Goal: Register for event/course

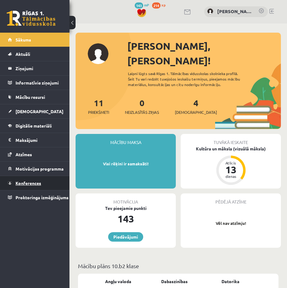
click at [31, 180] on link "Konferences" at bounding box center [35, 183] width 54 height 14
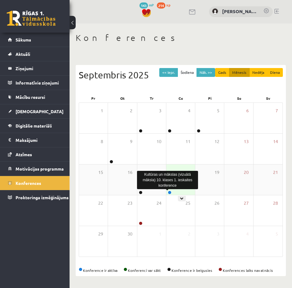
click at [171, 192] on link at bounding box center [170, 192] width 4 height 4
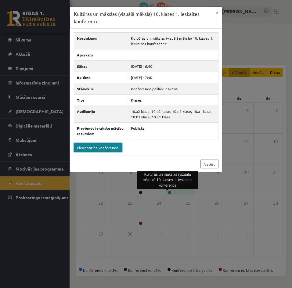
click at [105, 149] on link "Pievienoties konferencei" at bounding box center [98, 147] width 48 height 9
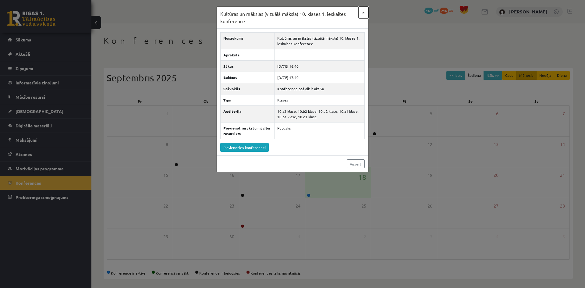
click at [287, 14] on button "×" at bounding box center [364, 13] width 10 height 12
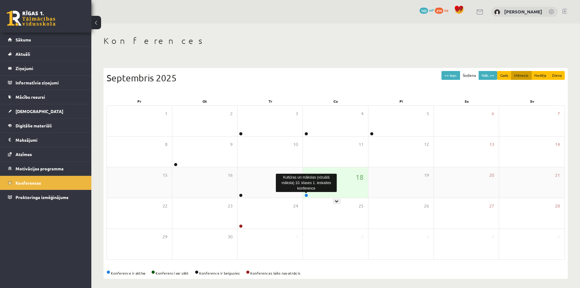
click at [287, 196] on link at bounding box center [307, 195] width 4 height 4
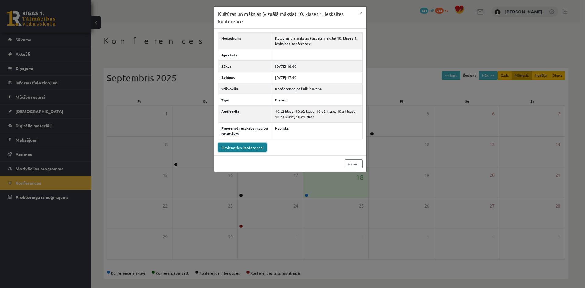
click at [252, 145] on link "Pievienoties konferencei" at bounding box center [242, 147] width 48 height 9
click at [287, 167] on link "Aizvērt" at bounding box center [354, 163] width 18 height 9
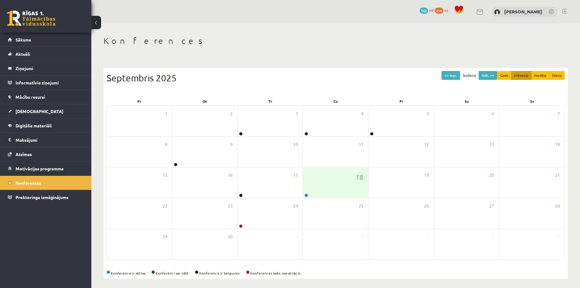
click at [287, 73] on div "Septembris 2025" at bounding box center [336, 78] width 459 height 14
click at [287, 197] on div at bounding box center [306, 195] width 6 height 4
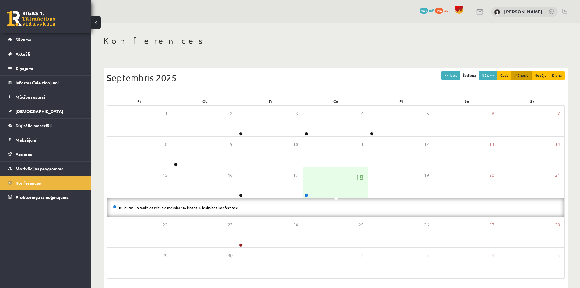
click at [142, 204] on li "Kultūras un mākslas (vizuālā māksla) 10. klases 1. ieskaites konference" at bounding box center [336, 207] width 446 height 7
drag, startPoint x: 140, startPoint y: 213, endPoint x: 125, endPoint y: 209, distance: 16.0
click at [140, 212] on div "Kultūras un mākslas (vizuālā māksla) 10. klases 1. ieskaites konference" at bounding box center [336, 207] width 458 height 19
click at [125, 209] on link "Kultūras un mākslas (vizuālā māksla) 10. klases 1. ieskaites konference" at bounding box center [178, 207] width 119 height 5
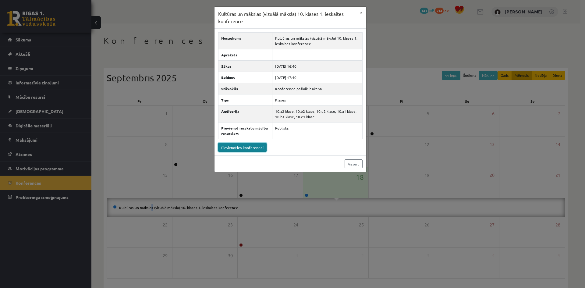
click at [231, 146] on link "Pievienoties konferencei" at bounding box center [242, 147] width 48 height 9
